Goal: Information Seeking & Learning: Learn about a topic

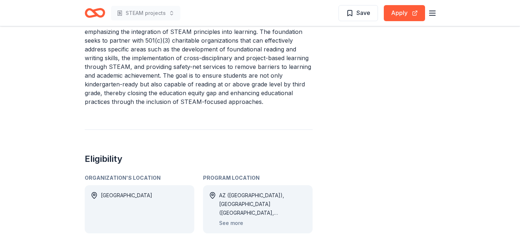
scroll to position [307, 0]
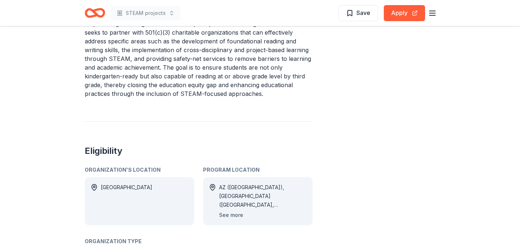
click at [233, 211] on button "See more" at bounding box center [231, 215] width 24 height 9
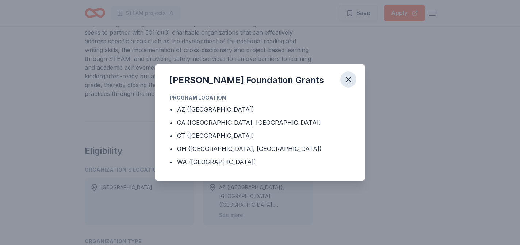
click at [348, 77] on icon "button" at bounding box center [348, 79] width 10 height 10
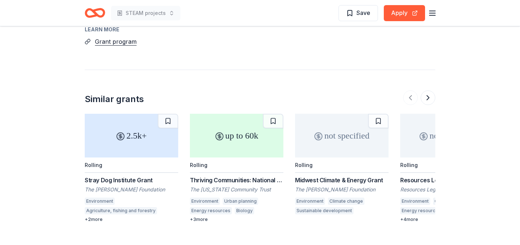
scroll to position [863, 0]
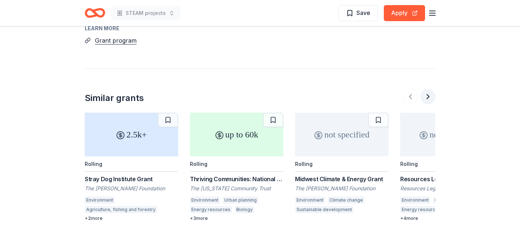
click at [427, 89] on button at bounding box center [427, 96] width 15 height 15
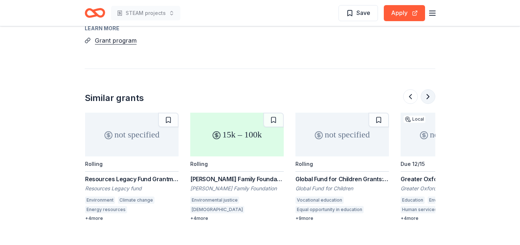
scroll to position [0, 315]
click at [427, 89] on button at bounding box center [427, 96] width 15 height 15
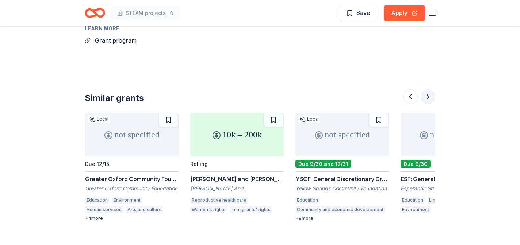
scroll to position [0, 630]
click at [427, 89] on button at bounding box center [427, 96] width 15 height 15
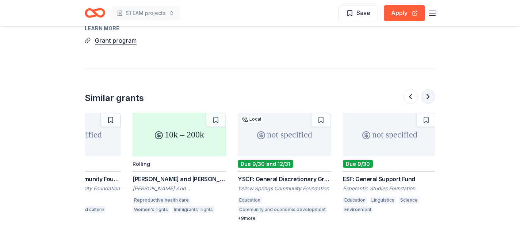
scroll to position [0, 689]
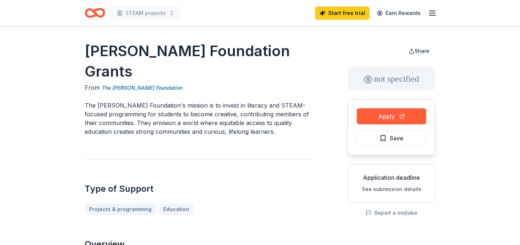
scroll to position [307, 0]
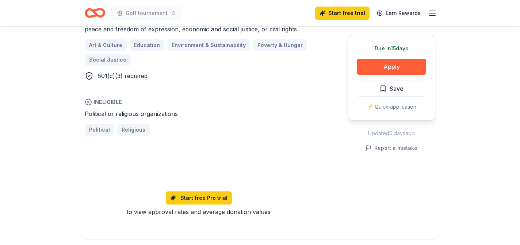
scroll to position [335, 0]
